Goal: Information Seeking & Learning: Learn about a topic

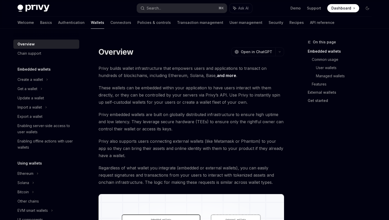
click at [312, 149] on div "On this page Embedded wallets Common usage User wallets Managed wallets Feature…" at bounding box center [336, 129] width 78 height 181
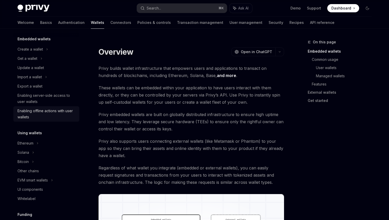
scroll to position [34, 0]
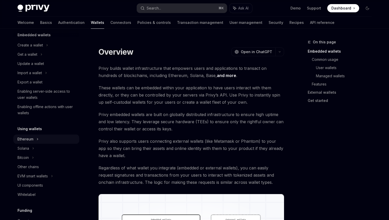
click at [30, 137] on div "Ethereum" at bounding box center [25, 139] width 16 height 6
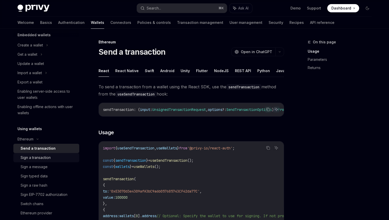
click at [45, 156] on div "Sign a transaction" at bounding box center [36, 158] width 30 height 6
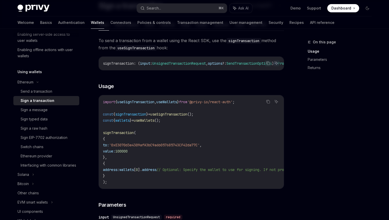
scroll to position [92, 0]
click at [59, 137] on div "Sign EIP-7702 authorization" at bounding box center [44, 137] width 47 height 6
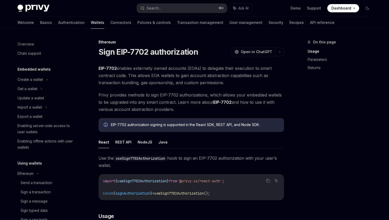
click at [91, 27] on link "Wallets" at bounding box center [97, 22] width 13 height 12
type textarea "*"
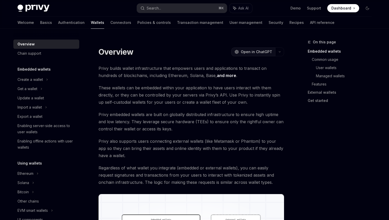
click at [248, 51] on span "Open in ChatGPT" at bounding box center [256, 51] width 31 height 5
